Goal: Task Accomplishment & Management: Manage account settings

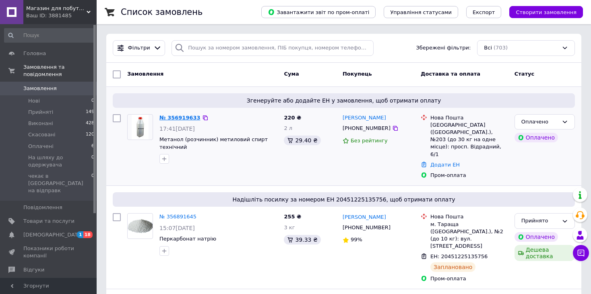
click at [175, 116] on link "№ 356919633" at bounding box center [179, 118] width 41 height 6
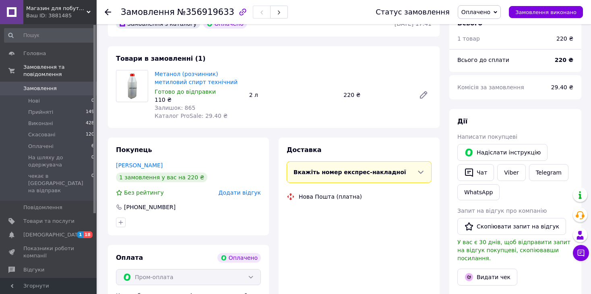
scroll to position [282, 0]
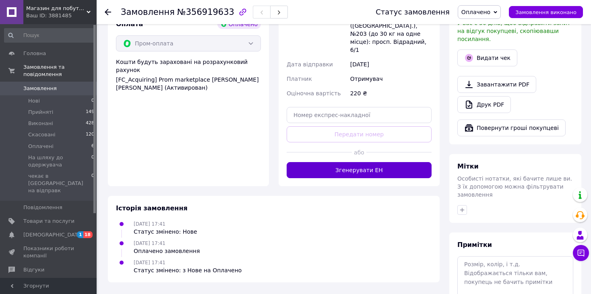
click at [394, 162] on button "Згенерувати ЕН" at bounding box center [358, 170] width 145 height 16
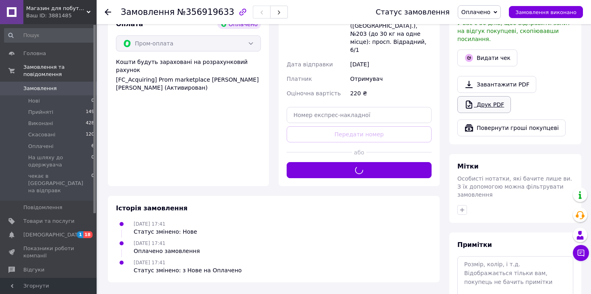
click at [490, 96] on link "Друк PDF" at bounding box center [484, 104] width 54 height 17
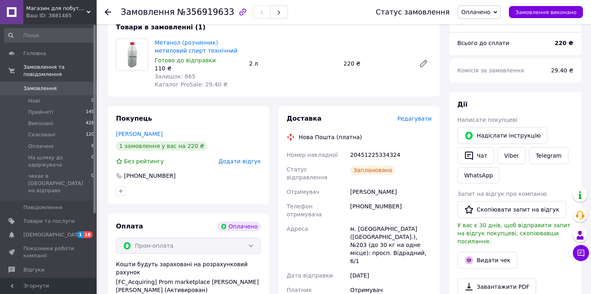
scroll to position [80, 0]
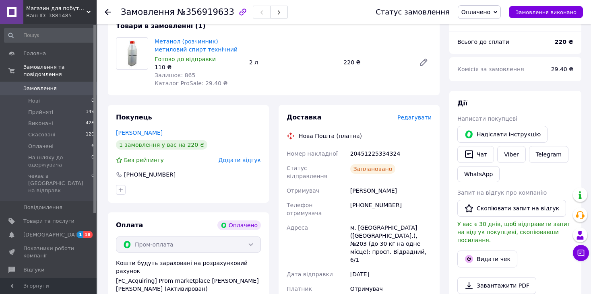
click at [365, 156] on div "20451225334324" at bounding box center [390, 153] width 84 height 14
copy div "20451225334324"
click at [107, 15] on div at bounding box center [108, 12] width 6 height 8
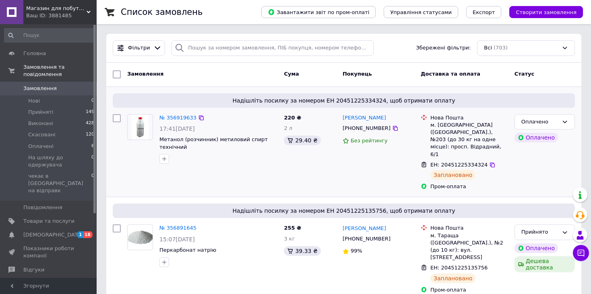
scroll to position [40, 0]
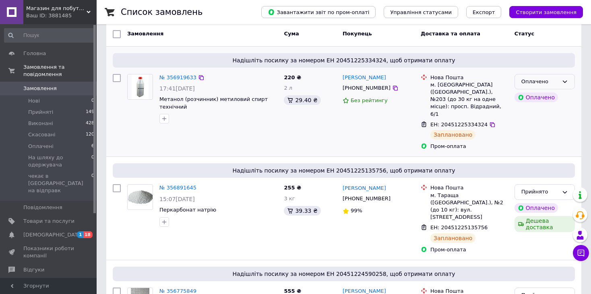
click at [566, 85] on div "Оплачено" at bounding box center [544, 82] width 60 height 16
click at [540, 100] on li "Прийнято" at bounding box center [545, 98] width 60 height 15
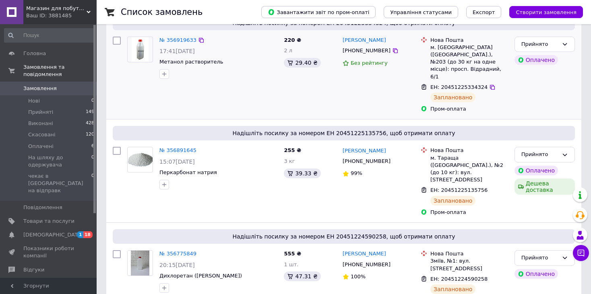
scroll to position [0, 0]
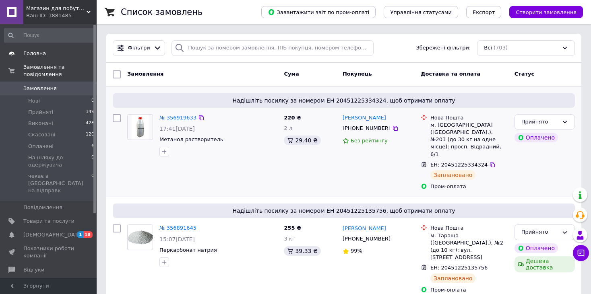
click at [27, 53] on span "Головна" at bounding box center [34, 53] width 23 height 7
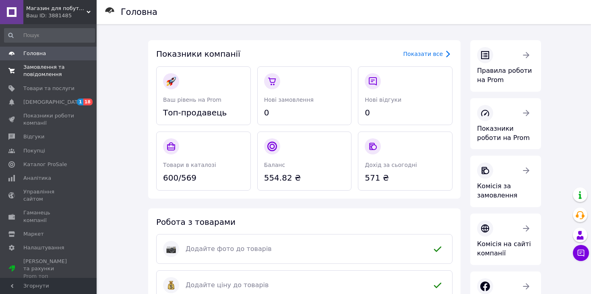
click at [33, 76] on span "Замовлення та повідомлення" at bounding box center [48, 71] width 51 height 14
